Goal: Information Seeking & Learning: Learn about a topic

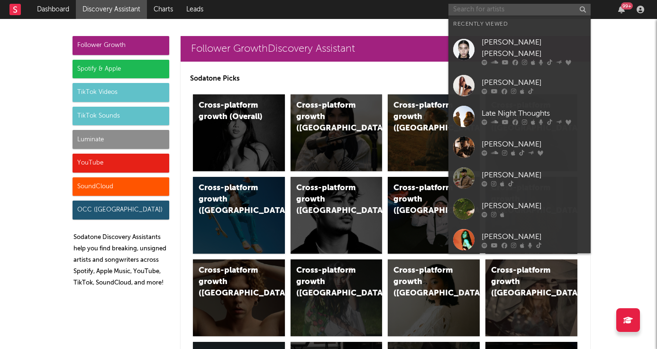
click at [475, 13] on input "text" at bounding box center [519, 10] width 142 height 12
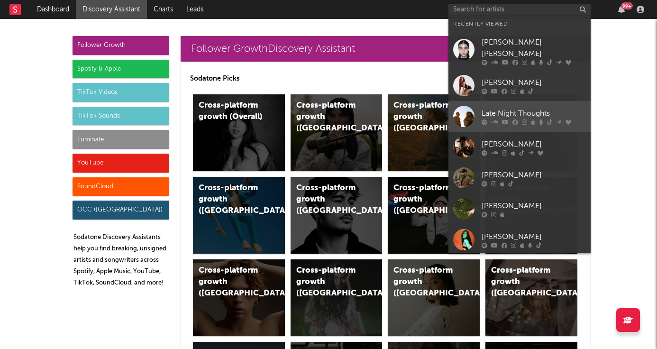
click at [519, 108] on div "Late Night Thoughts" at bounding box center [533, 113] width 104 height 11
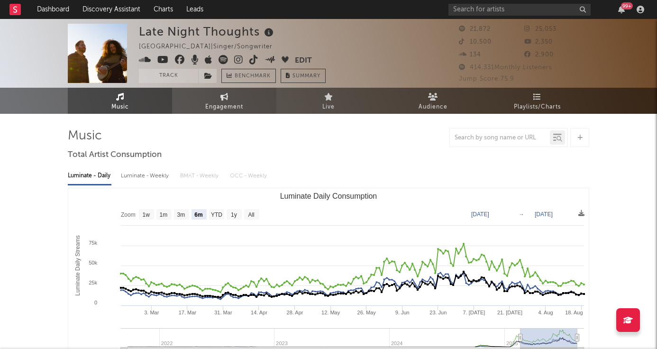
click at [233, 107] on span "Engagement" at bounding box center [224, 106] width 38 height 11
select select "1w"
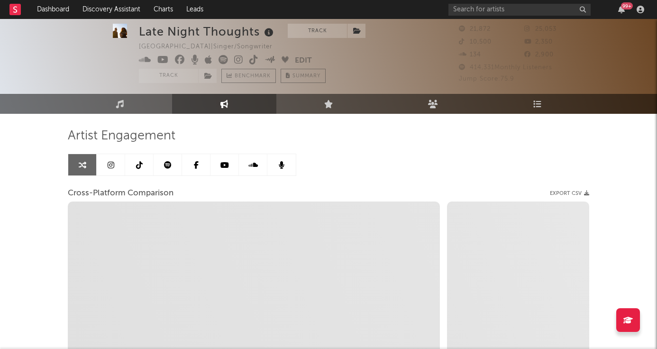
scroll to position [27, 0]
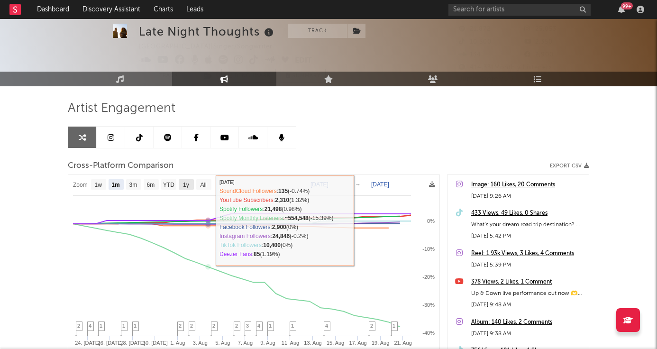
click at [183, 183] on rect at bounding box center [186, 184] width 15 height 10
select select "1y"
type input "[DATE]"
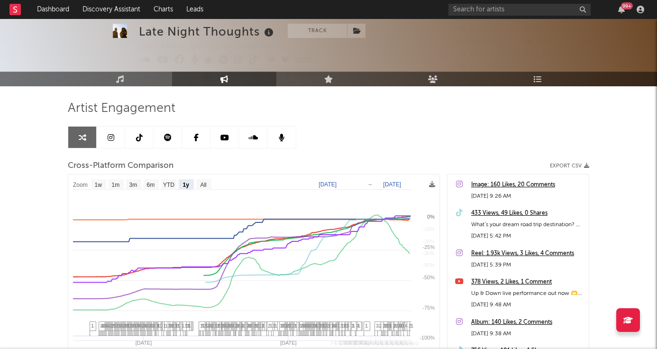
scroll to position [28, 0]
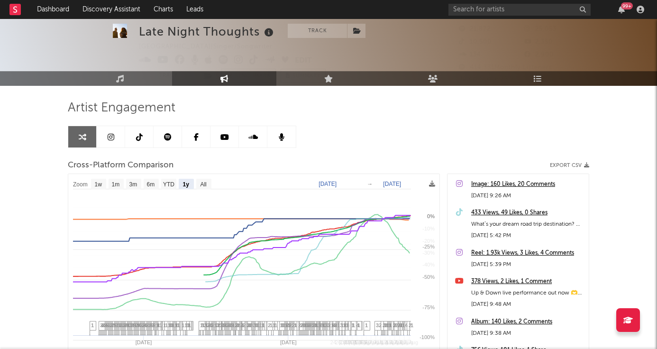
select select "1y"
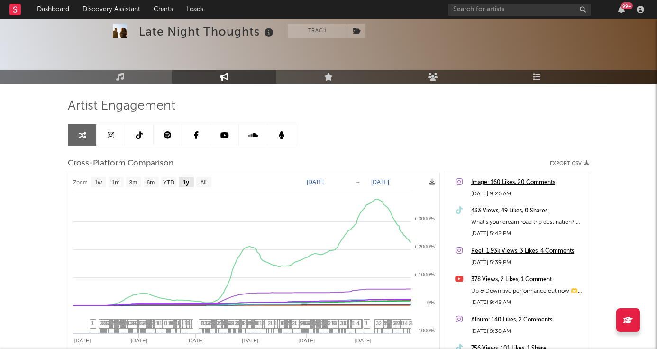
scroll to position [30, 0]
click at [129, 72] on link "Music" at bounding box center [120, 77] width 104 height 14
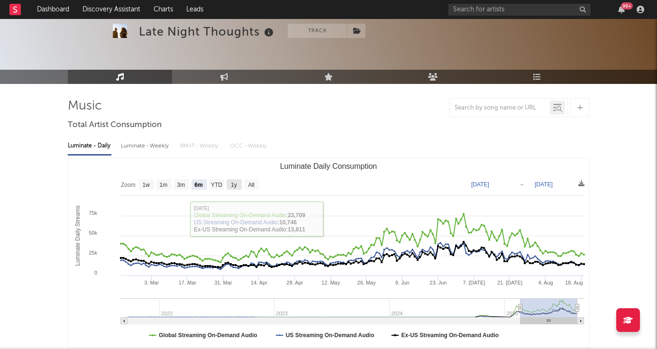
click at [234, 185] on text "1y" at bounding box center [234, 184] width 6 height 7
select select "1y"
type input "[DATE]"
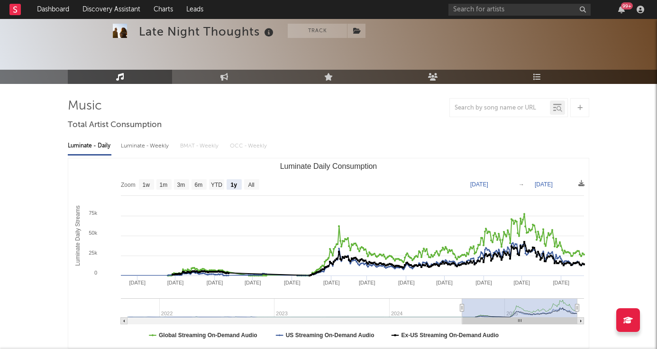
click at [233, 70] on div at bounding box center [328, 36] width 657 height 95
click at [238, 76] on link "Engagement" at bounding box center [224, 77] width 104 height 14
select select "1w"
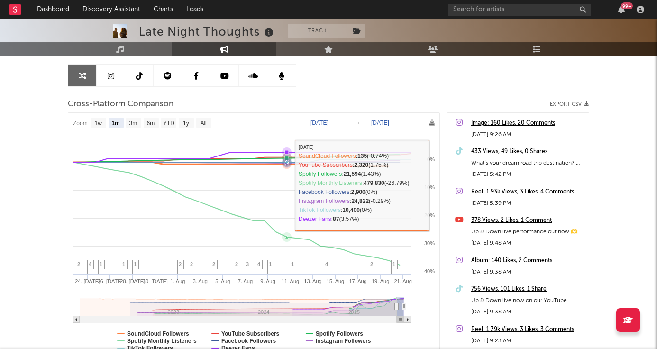
scroll to position [92, 0]
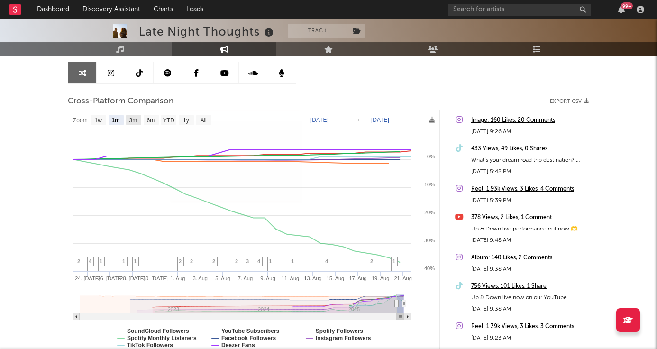
click at [135, 125] on rect at bounding box center [133, 120] width 15 height 10
select select "3m"
type input "2025-05-21"
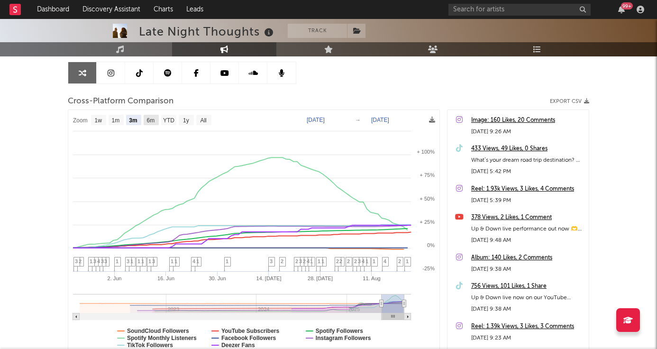
click at [151, 119] on text "6m" at bounding box center [151, 120] width 8 height 7
select select "6m"
type input "2025-02-21"
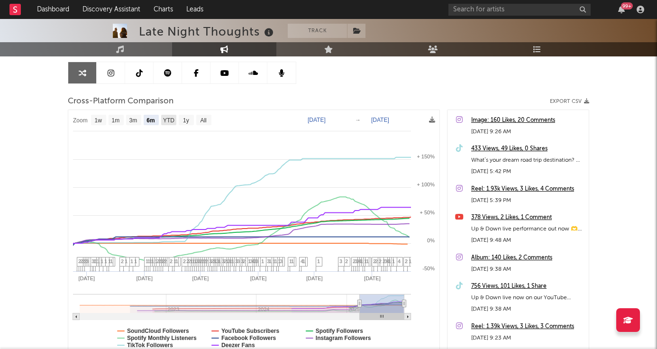
click at [172, 121] on text "YTD" at bounding box center [168, 120] width 11 height 7
select select "YTD"
type input "[DATE]"
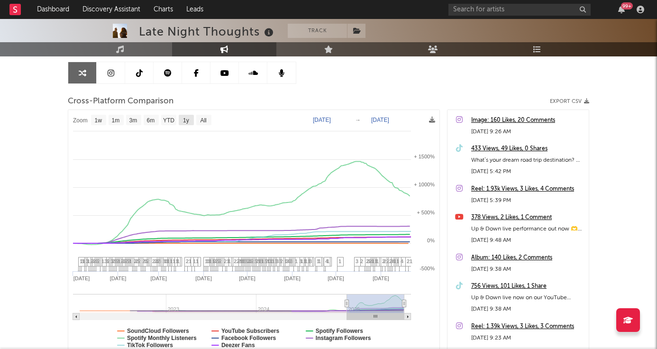
click at [182, 118] on rect at bounding box center [186, 120] width 15 height 10
select select "1y"
type input "[DATE]"
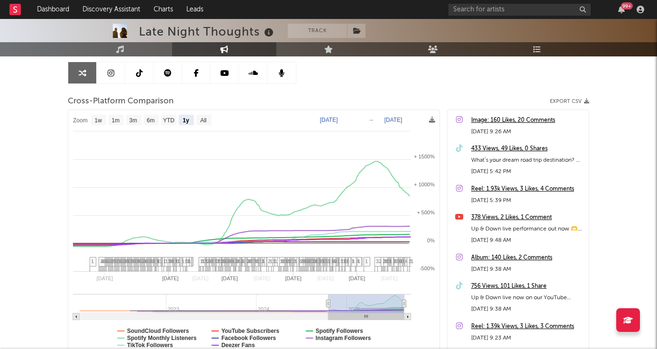
select select "1y"
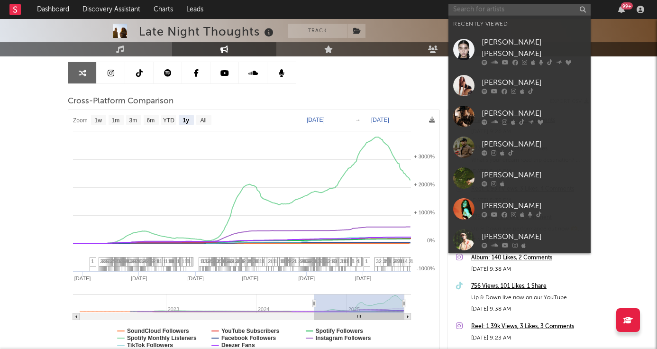
click at [499, 10] on input "text" at bounding box center [519, 10] width 142 height 12
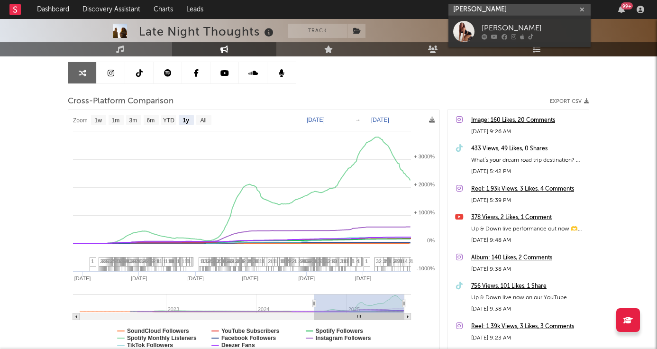
type input "Ali wolf"
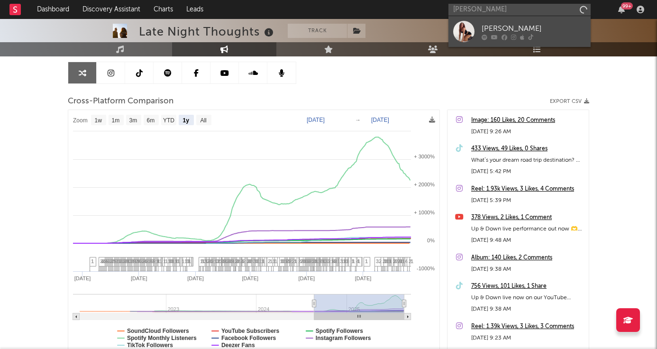
drag, startPoint x: 499, startPoint y: 10, endPoint x: 506, endPoint y: 27, distance: 18.2
click at [506, 27] on div "[PERSON_NAME]" at bounding box center [533, 28] width 104 height 11
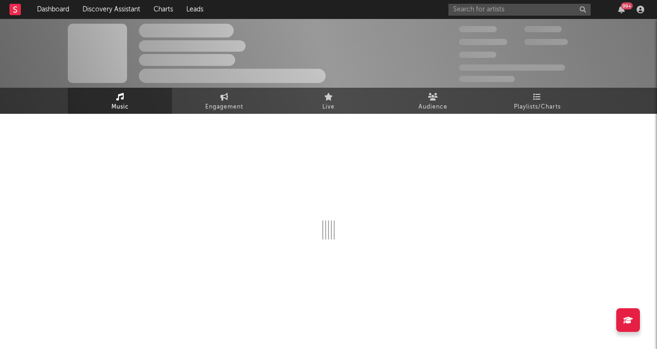
select select "1w"
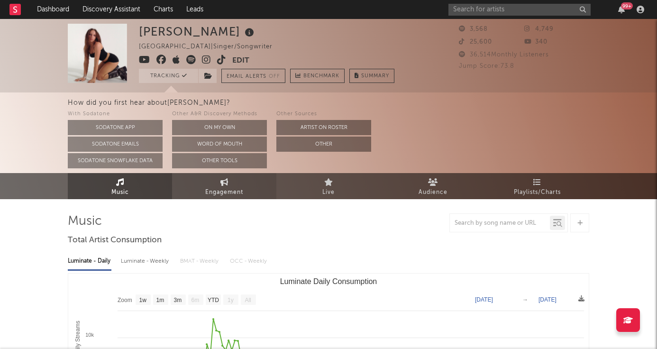
click at [242, 188] on span "Engagement" at bounding box center [224, 192] width 38 height 11
select select "1w"
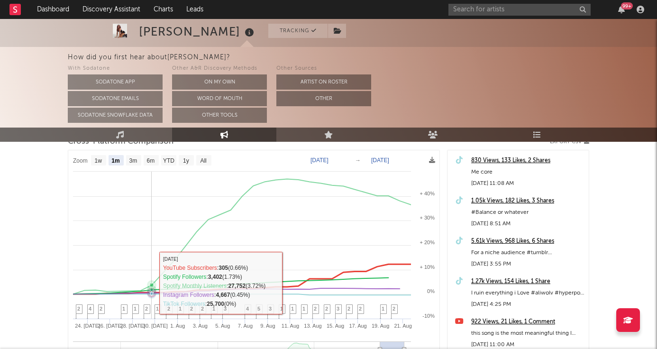
scroll to position [137, 0]
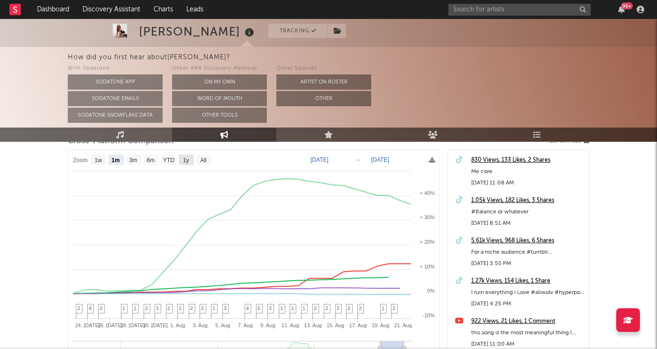
click at [186, 157] on text "1y" at bounding box center [186, 160] width 6 height 7
select select "1y"
type input "[DATE]"
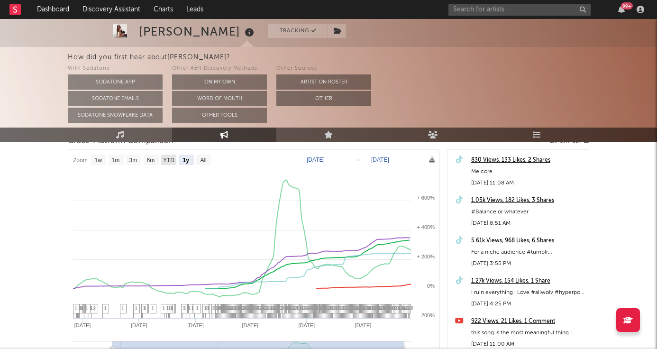
click at [172, 159] on text "YTD" at bounding box center [168, 160] width 11 height 7
select select "YTD"
type input "[DATE]"
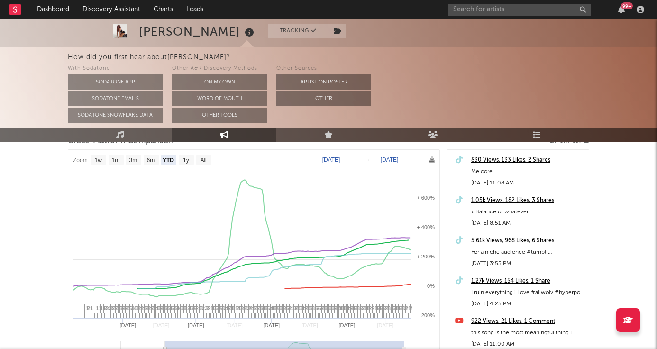
select select "1w"
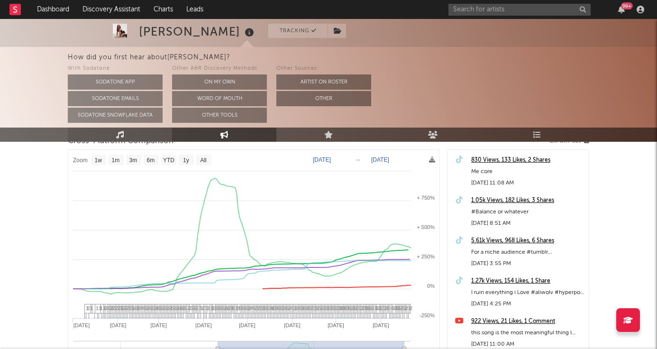
click at [125, 133] on link "Music" at bounding box center [120, 134] width 104 height 14
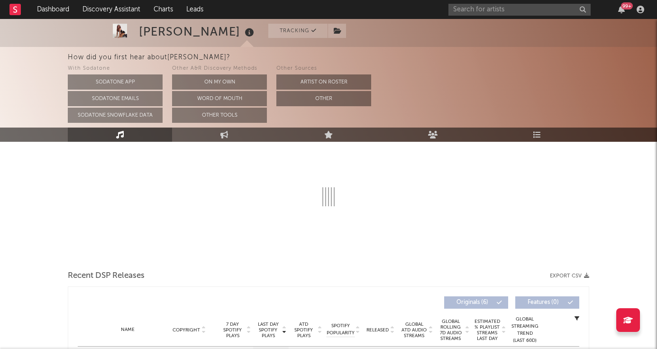
select select "1w"
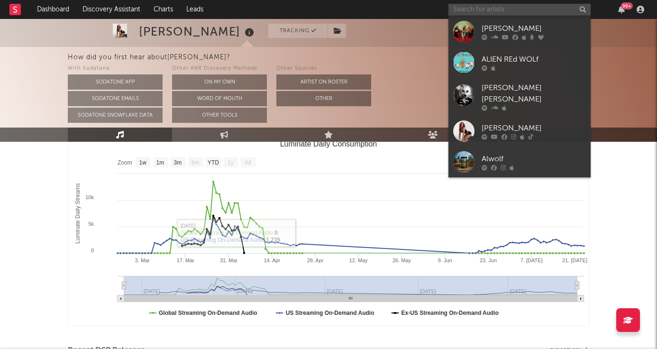
click at [498, 12] on input "text" at bounding box center [519, 10] width 142 height 12
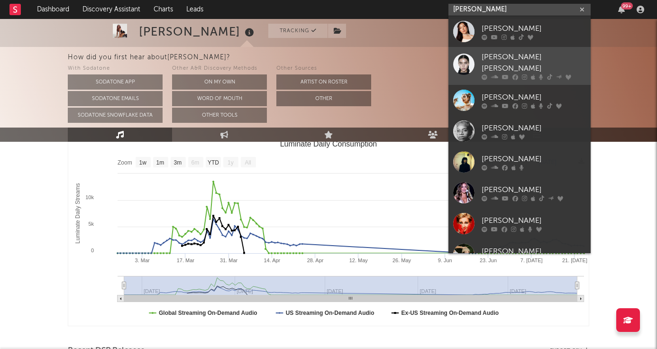
type input "[PERSON_NAME]"
click at [491, 55] on div "[PERSON_NAME] [PERSON_NAME]" at bounding box center [533, 63] width 104 height 23
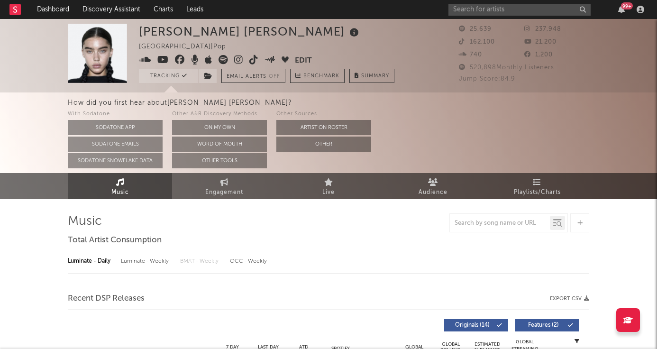
select select "6m"
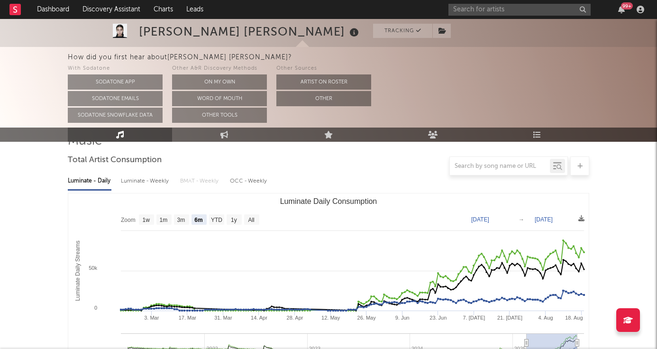
scroll to position [81, 0]
click at [438, 135] on link "Audience" at bounding box center [432, 134] width 104 height 14
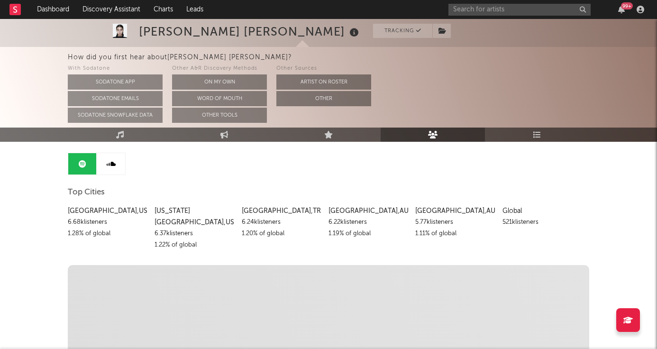
scroll to position [76, 0]
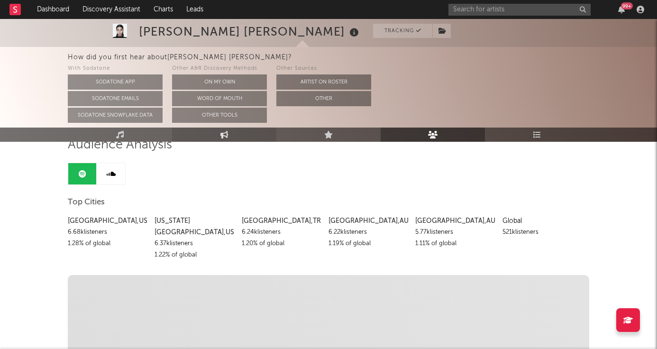
click at [219, 133] on link "Engagement" at bounding box center [224, 134] width 104 height 14
select select "1w"
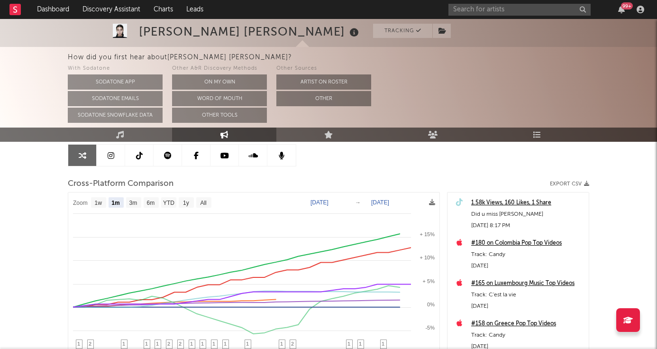
scroll to position [95, 0]
click at [172, 203] on text "YTD" at bounding box center [168, 202] width 11 height 7
select select "YTD"
type input "[DATE]"
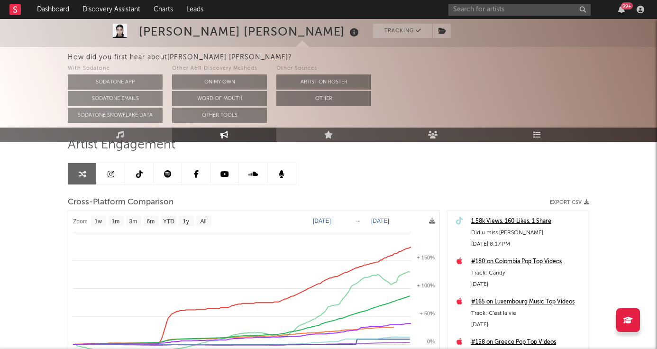
scroll to position [93, 0]
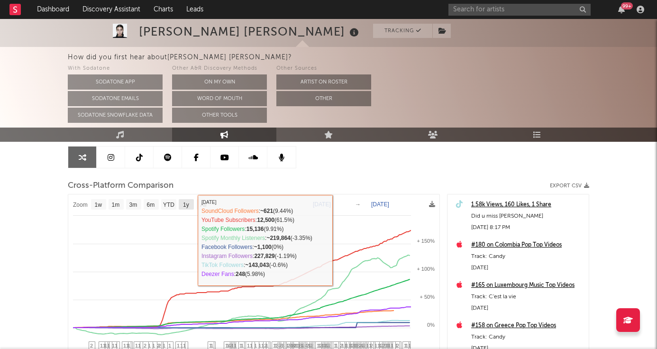
click at [184, 203] on text "1y" at bounding box center [186, 204] width 6 height 7
select select "1y"
type input "[DATE]"
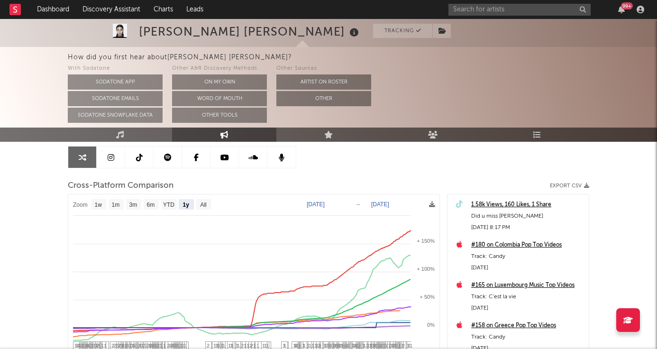
select select "1y"
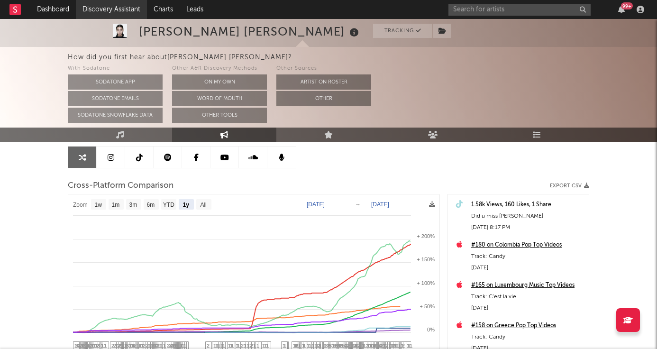
click at [113, 9] on link "Discovery Assistant" at bounding box center [111, 9] width 71 height 19
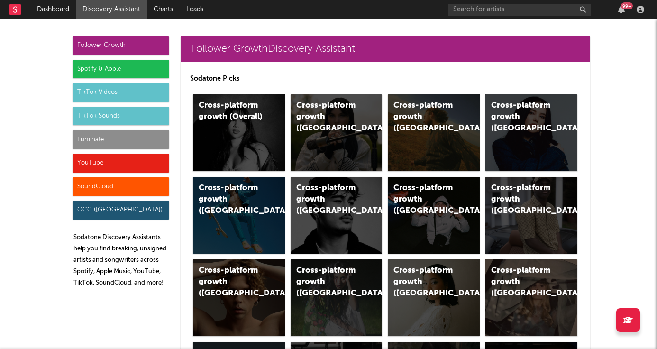
click at [132, 66] on div "Spotify & Apple" at bounding box center [120, 69] width 97 height 19
click at [434, 135] on div "Cross-platform growth ([GEOGRAPHIC_DATA])" at bounding box center [434, 132] width 92 height 77
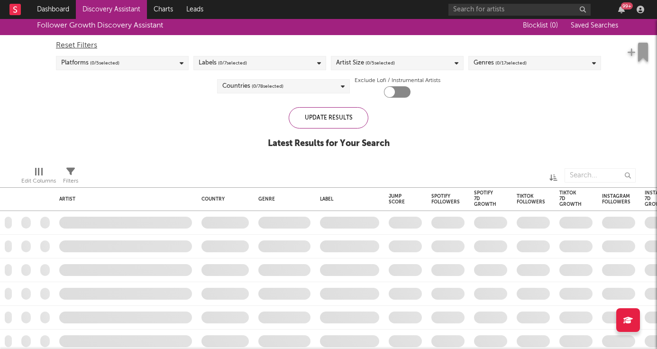
checkbox input "true"
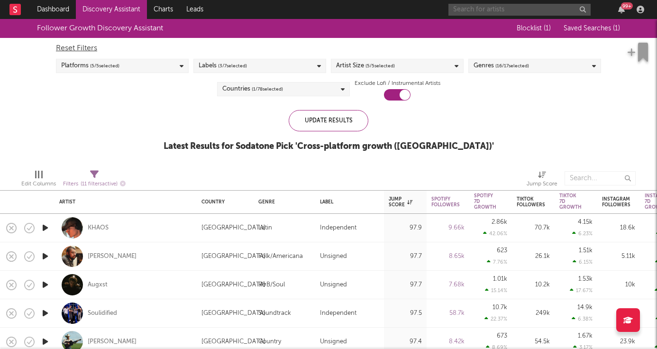
click at [498, 11] on input "text" at bounding box center [519, 10] width 142 height 12
click at [493, 10] on input "marino" at bounding box center [519, 10] width 142 height 12
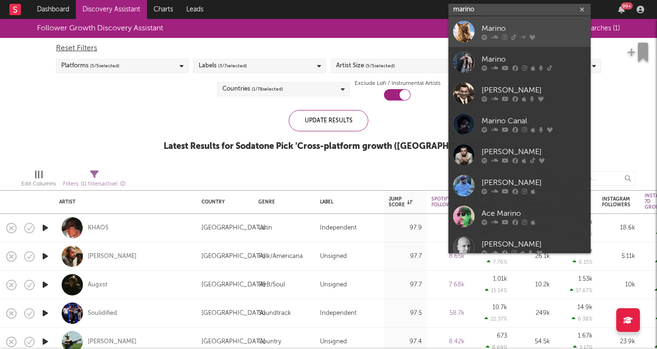
type input "marino"
click at [503, 28] on div "Marino" at bounding box center [533, 28] width 104 height 11
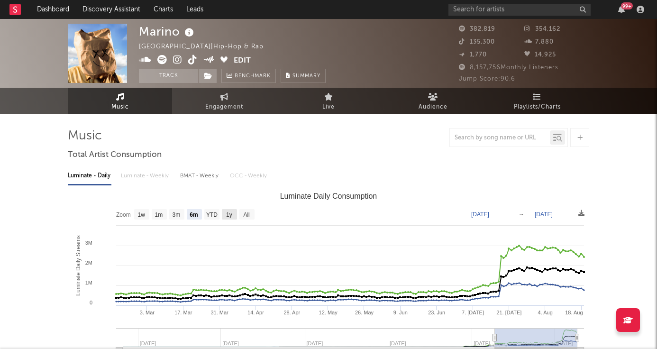
click at [230, 213] on text "1y" at bounding box center [229, 214] width 6 height 7
select select "1y"
type input "[DATE]"
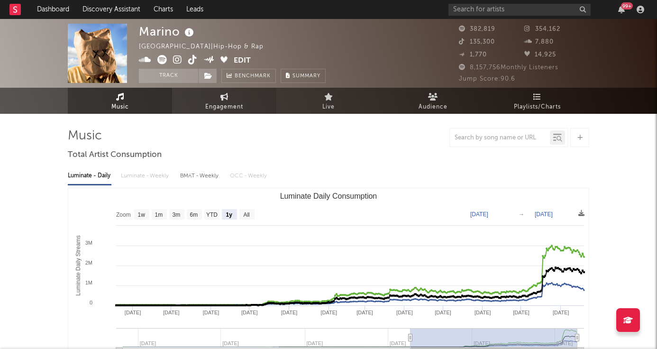
click at [232, 103] on span "Engagement" at bounding box center [224, 106] width 38 height 11
select select "1w"
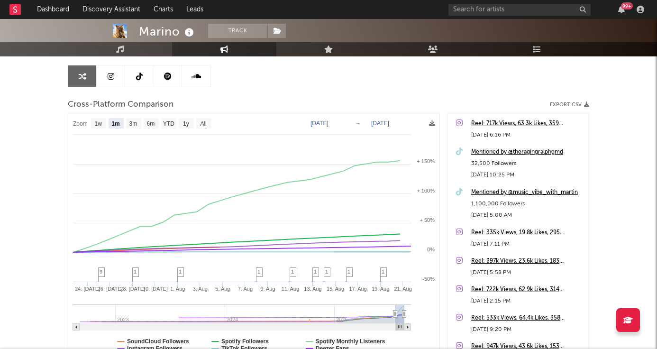
scroll to position [89, 0]
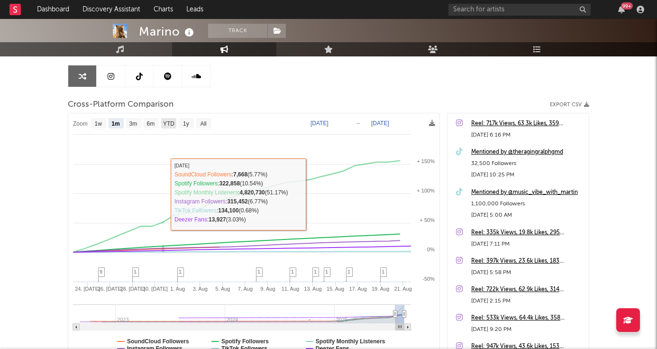
click at [172, 124] on text "YTD" at bounding box center [168, 123] width 11 height 7
select select "YTD"
type input "[DATE]"
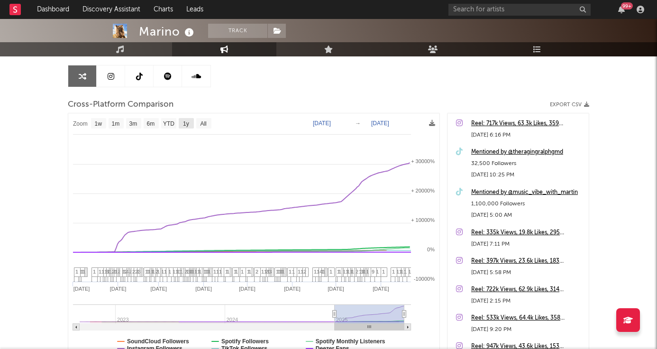
click at [183, 124] on rect at bounding box center [186, 123] width 15 height 10
select select "1y"
type input "[DATE]"
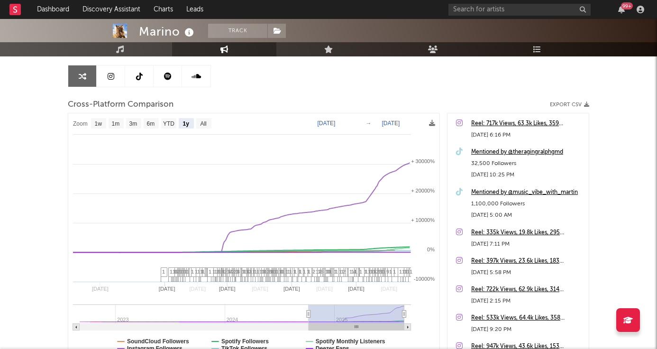
select select "1y"
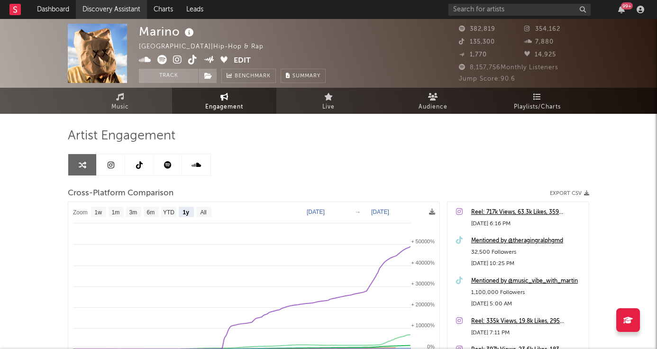
scroll to position [0, 0]
click at [118, 16] on link "Discovery Assistant" at bounding box center [111, 9] width 71 height 19
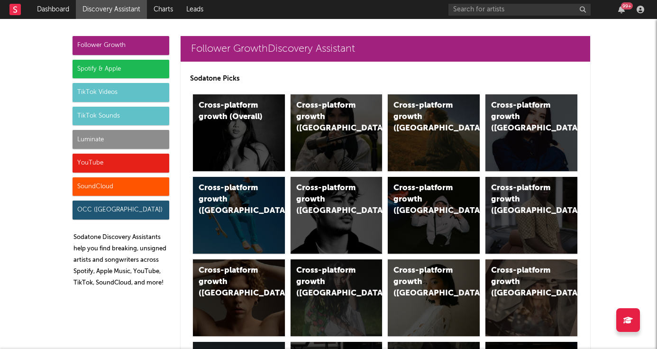
click at [133, 67] on div "Spotify & Apple" at bounding box center [120, 69] width 97 height 19
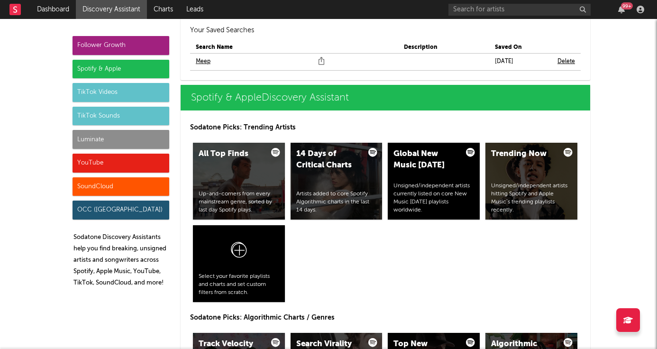
scroll to position [953, 0]
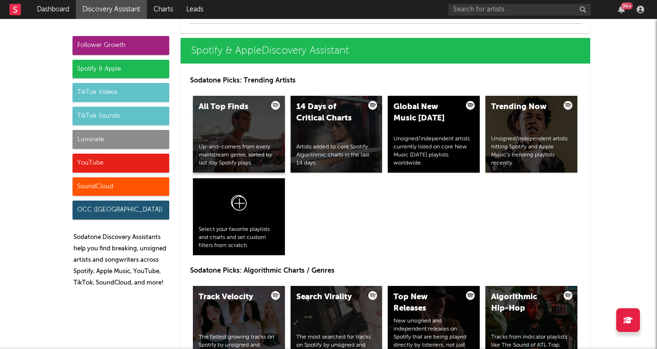
click at [221, 141] on div "All Top Finds Up-and-comers from every mainstream genre, sorted by last day Spo…" at bounding box center [239, 134] width 92 height 77
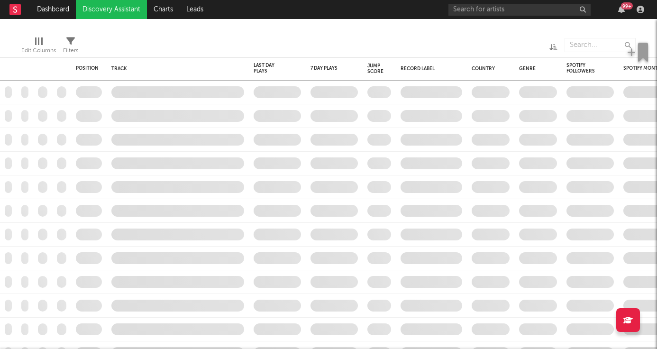
checkbox input "true"
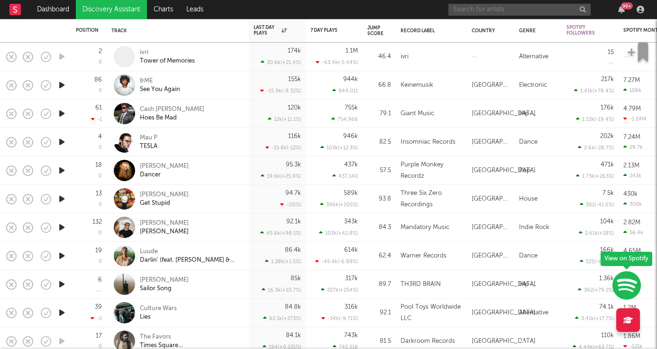
click at [505, 11] on input "text" at bounding box center [519, 10] width 142 height 12
type input "l"
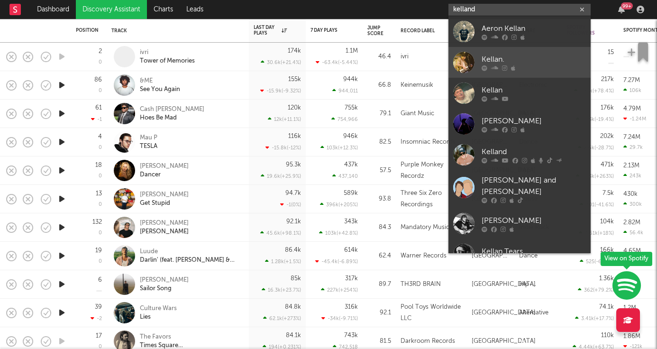
type input "kelland"
click at [501, 56] on div "Kellan." at bounding box center [533, 59] width 104 height 11
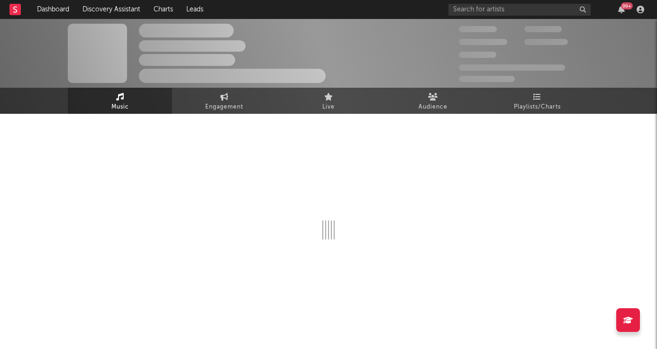
select select "1w"
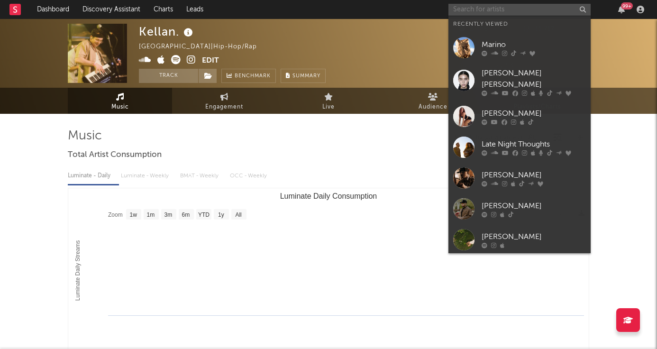
click at [501, 10] on input "text" at bounding box center [519, 10] width 142 height 12
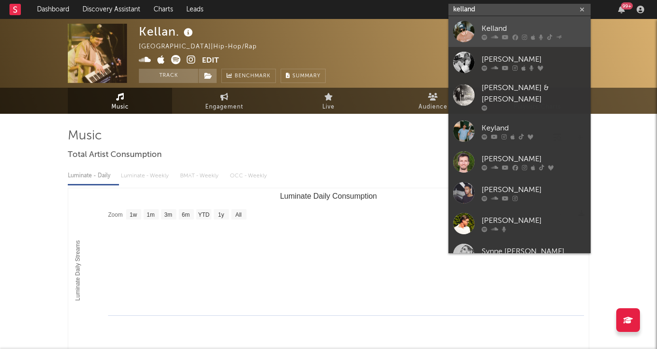
type input "kelland"
click at [519, 20] on link "Kelland" at bounding box center [519, 31] width 142 height 31
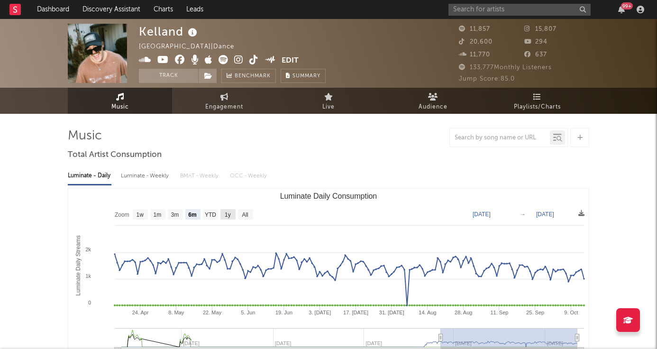
click at [228, 213] on text "1y" at bounding box center [228, 214] width 6 height 7
select select "1y"
type input "[DATE]"
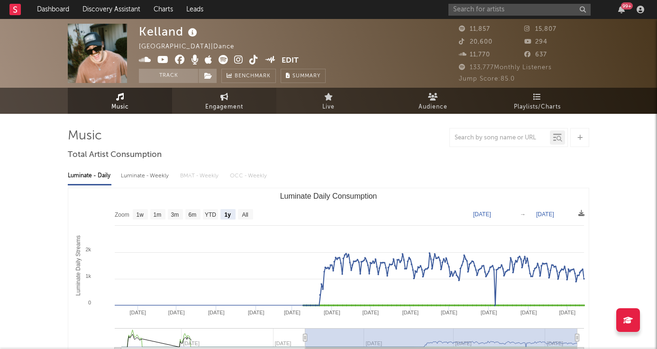
click at [232, 104] on span "Engagement" at bounding box center [224, 106] width 38 height 11
select select "1w"
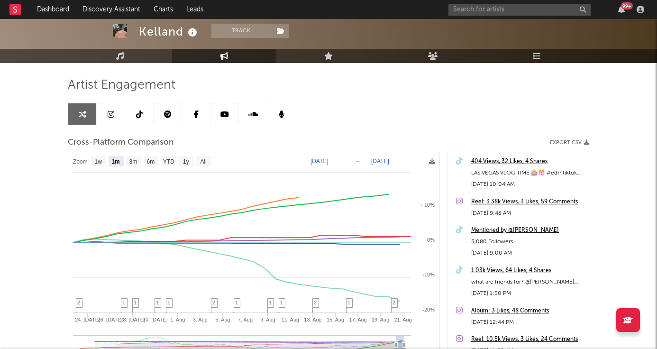
scroll to position [71, 0]
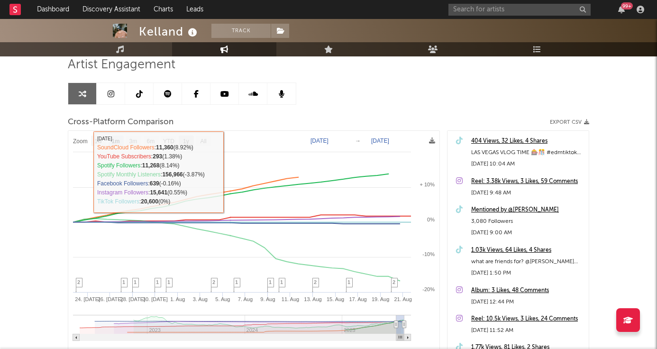
click at [191, 136] on rect at bounding box center [186, 140] width 15 height 10
select select "1y"
type input "[DATE]"
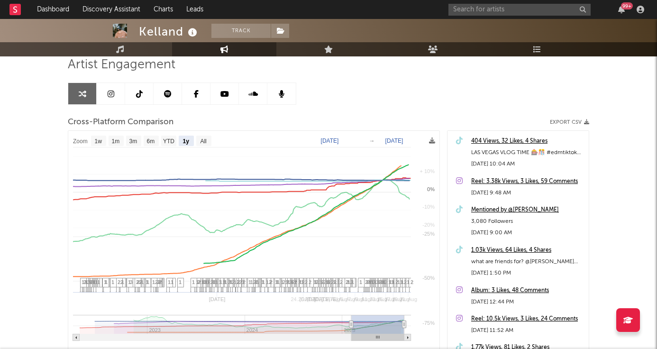
select select "1y"
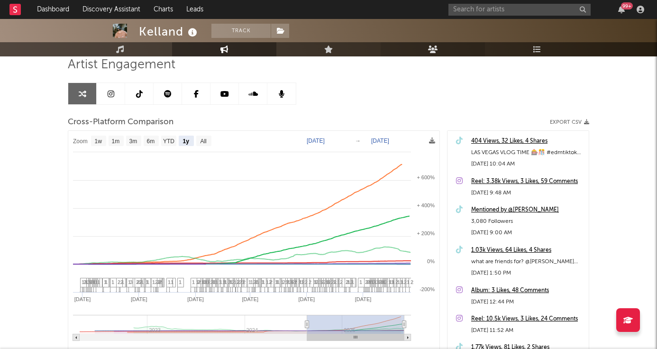
click at [444, 54] on link "Audience" at bounding box center [432, 49] width 104 height 14
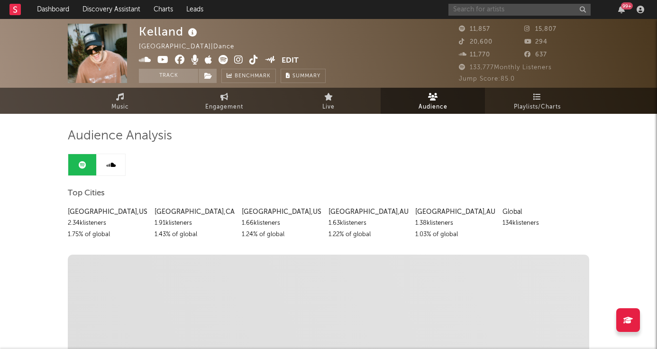
click at [489, 8] on input "text" at bounding box center [519, 10] width 142 height 12
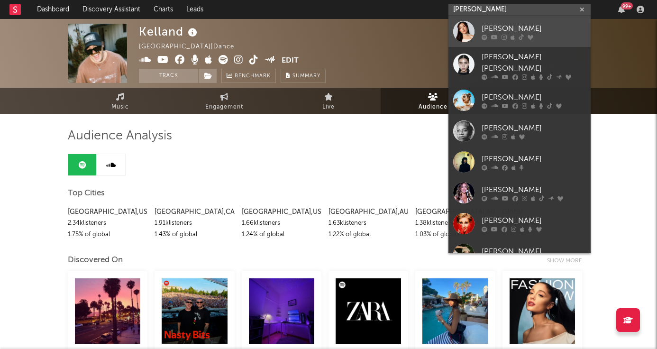
type input "[PERSON_NAME]"
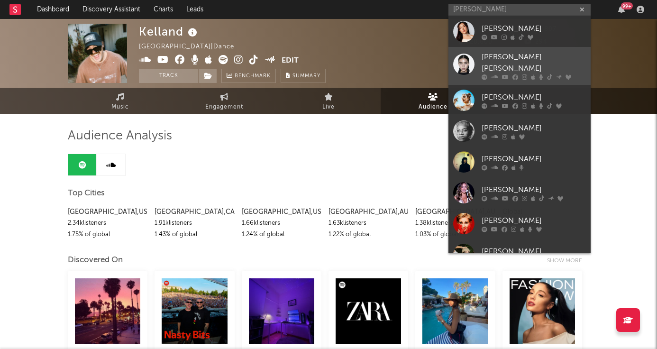
click at [495, 63] on div "[PERSON_NAME] [PERSON_NAME]" at bounding box center [533, 63] width 104 height 23
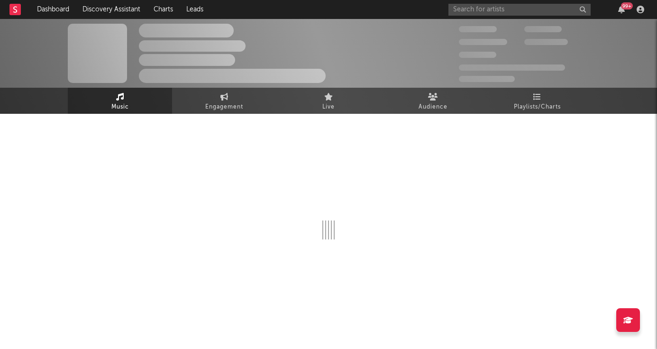
select select "6m"
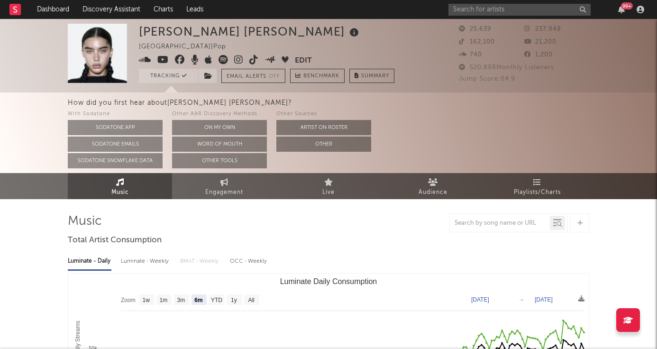
click at [545, 102] on div "How did you first hear about [PERSON_NAME] [PERSON_NAME] ?" at bounding box center [362, 102] width 589 height 11
click at [539, 185] on icon at bounding box center [537, 182] width 8 height 8
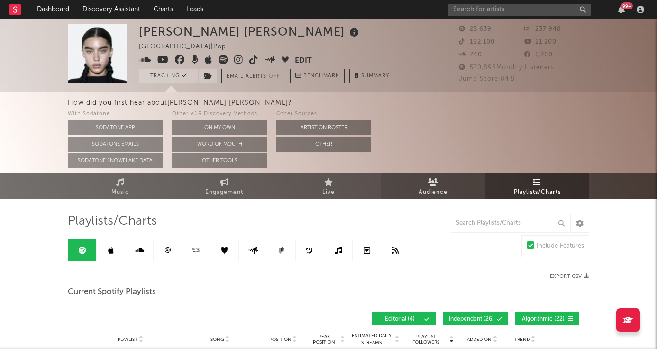
click at [442, 192] on span "Audience" at bounding box center [432, 192] width 29 height 11
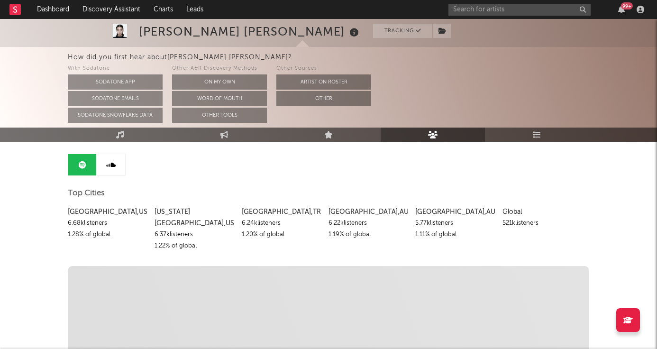
scroll to position [86, 0]
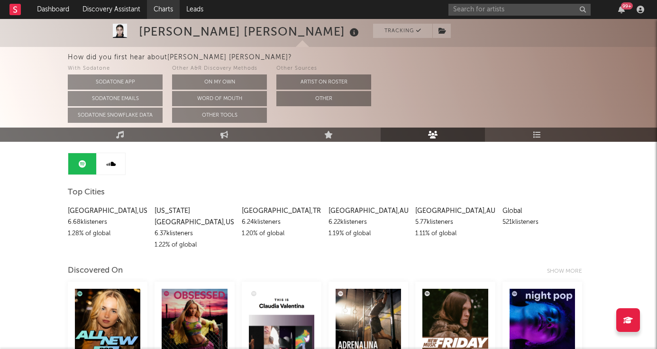
click at [164, 13] on link "Charts" at bounding box center [163, 9] width 33 height 19
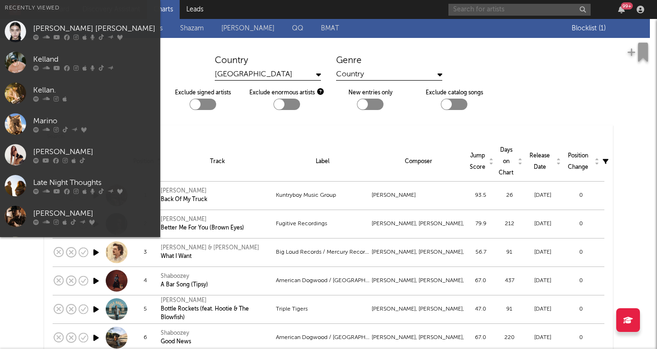
click at [526, 12] on input "text" at bounding box center [519, 10] width 142 height 12
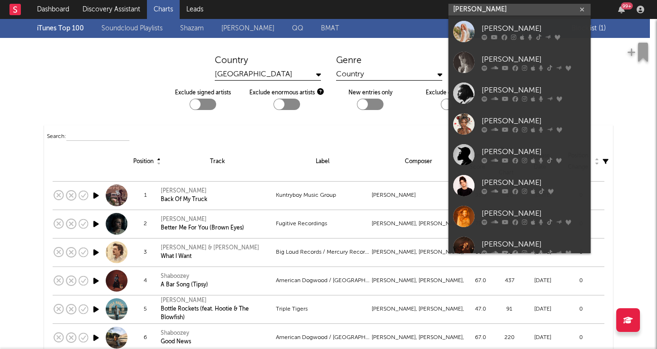
type input "[PERSON_NAME]"
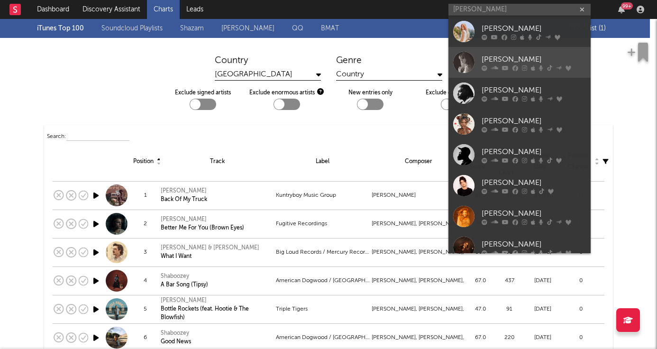
drag, startPoint x: 526, startPoint y: 12, endPoint x: 516, endPoint y: 58, distance: 47.0
click at [516, 58] on div "[PERSON_NAME]" at bounding box center [533, 59] width 104 height 11
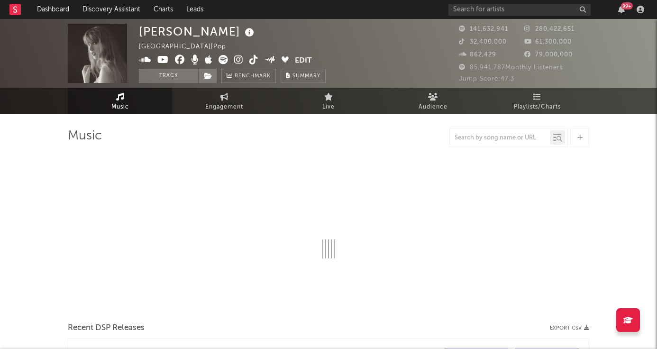
select select "6m"
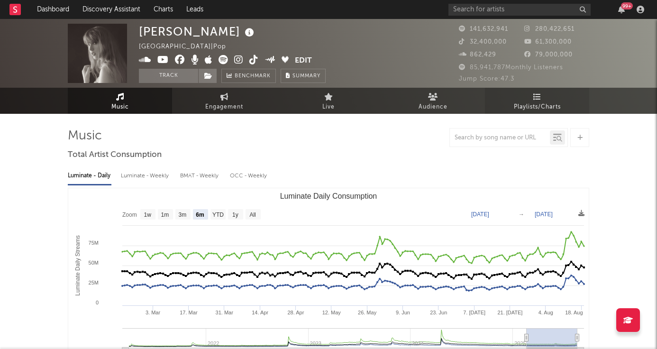
click at [535, 96] on icon at bounding box center [537, 97] width 8 height 8
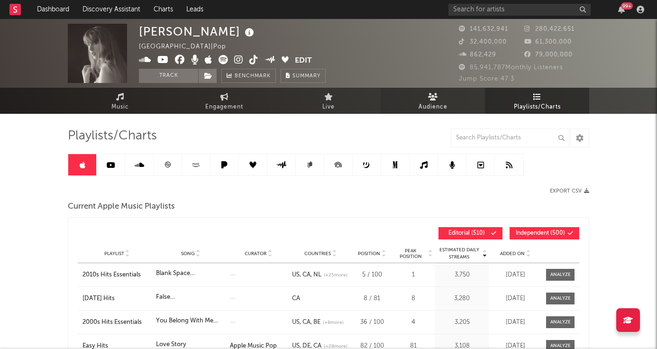
click at [427, 102] on span "Audience" at bounding box center [432, 106] width 29 height 11
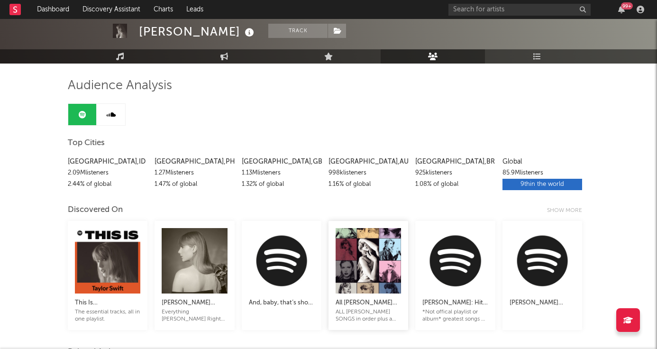
scroll to position [51, 0]
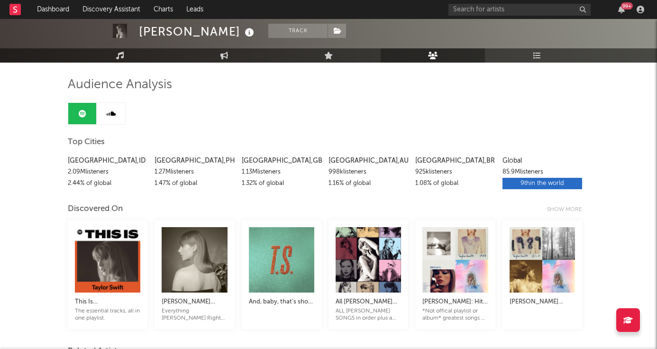
click at [545, 181] on div "9th in the world" at bounding box center [542, 183] width 80 height 11
click at [534, 188] on div "9th in the world" at bounding box center [542, 183] width 80 height 11
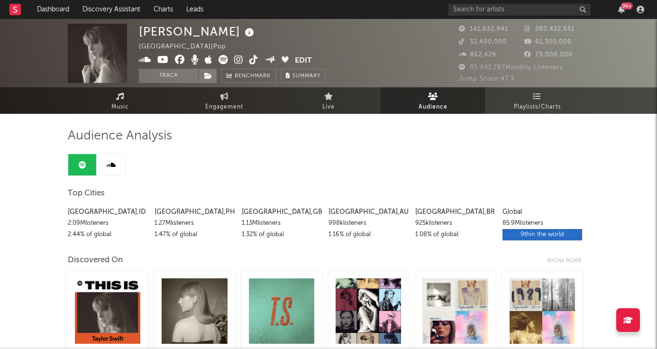
scroll to position [0, 0]
click at [496, 11] on input "text" at bounding box center [519, 10] width 142 height 12
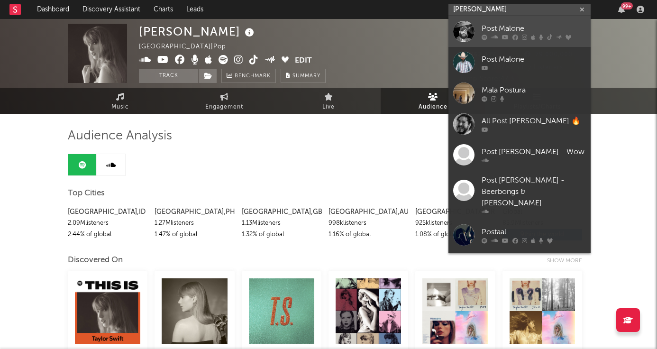
type input "[PERSON_NAME]"
click at [518, 24] on div "Post Malone" at bounding box center [533, 28] width 104 height 11
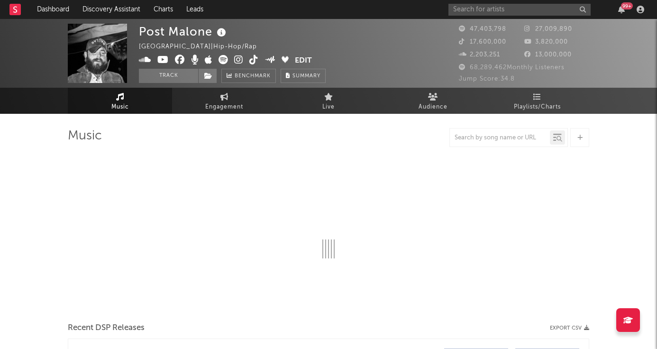
select select "6m"
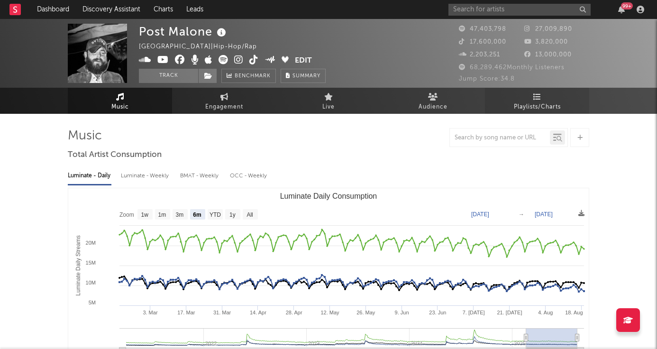
click at [530, 106] on span "Playlists/Charts" at bounding box center [537, 106] width 47 height 11
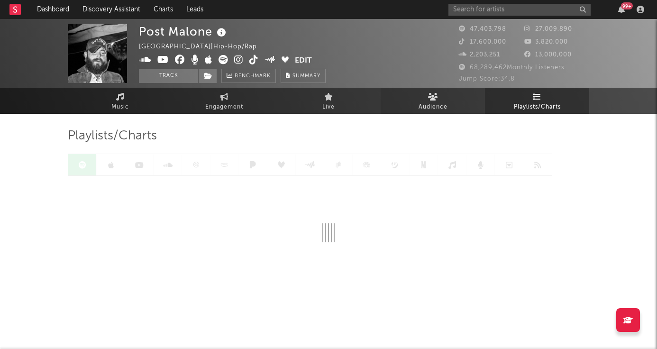
click at [437, 90] on link "Audience" at bounding box center [432, 101] width 104 height 26
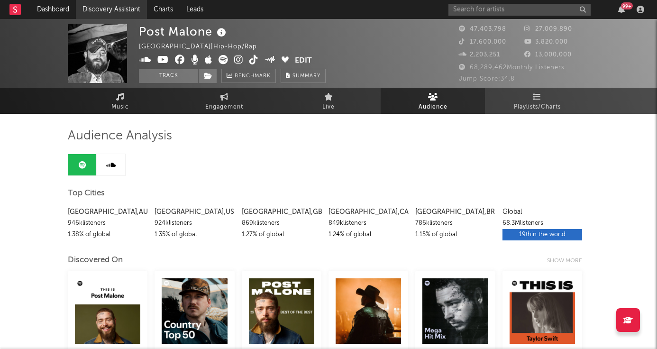
click at [106, 14] on link "Discovery Assistant" at bounding box center [111, 9] width 71 height 19
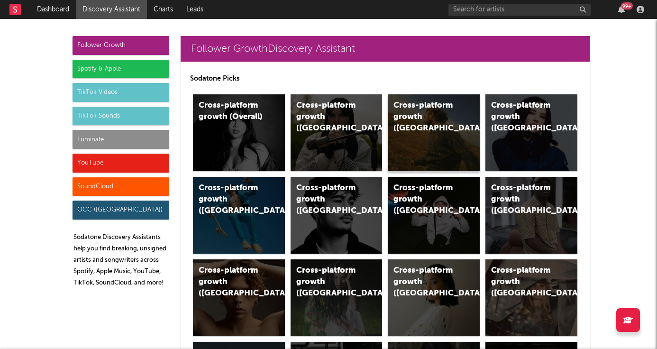
click at [427, 129] on div "Cross-platform growth ([GEOGRAPHIC_DATA])" at bounding box center [434, 132] width 92 height 77
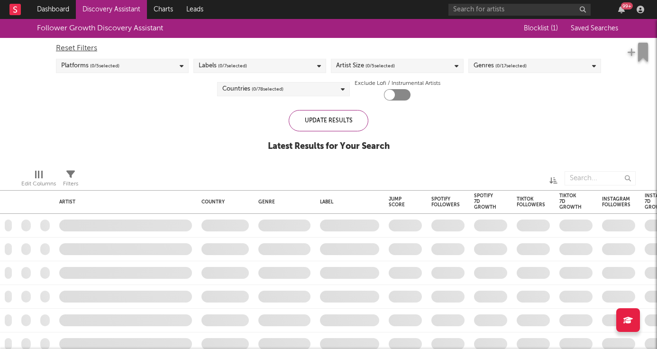
checkbox input "true"
